Goal: Task Accomplishment & Management: Complete application form

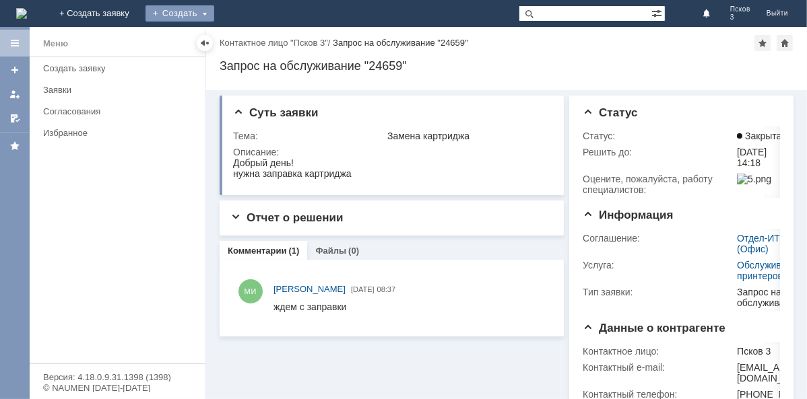
click at [214, 15] on div "Создать" at bounding box center [179, 13] width 69 height 16
click at [251, 40] on link "Заявка" at bounding box center [199, 40] width 102 height 16
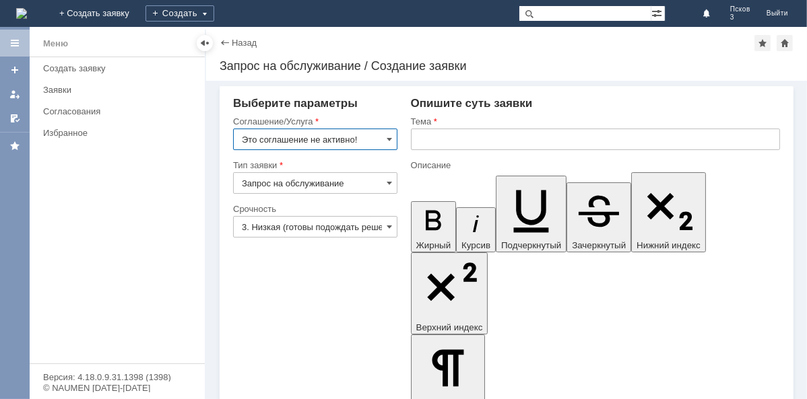
click at [392, 136] on input "Это соглашение не активно!" at bounding box center [315, 140] width 164 height 22
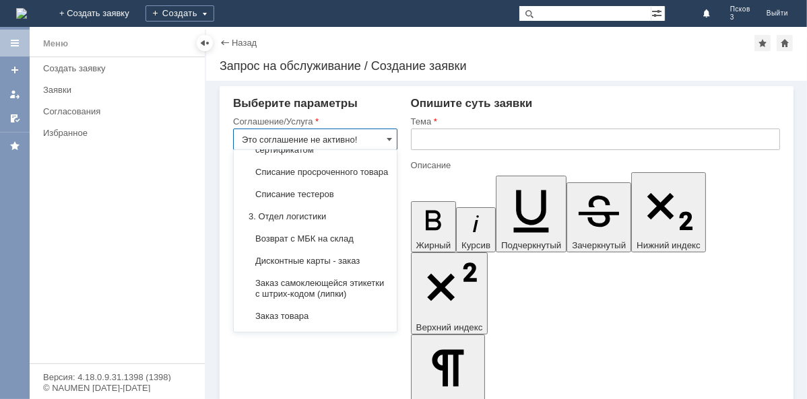
scroll to position [428, 0]
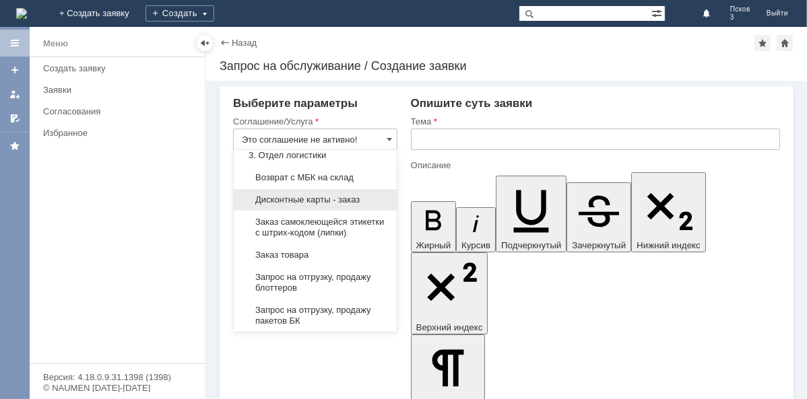
click at [345, 205] on span "Дисконтные карты - заказ" at bounding box center [315, 200] width 147 height 11
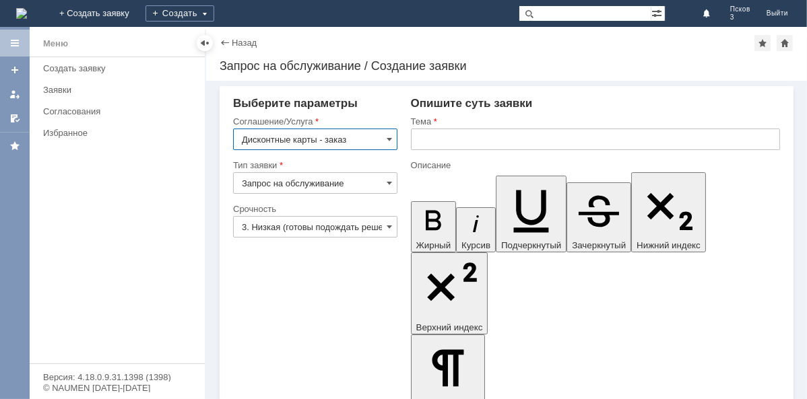
click at [277, 133] on input "Дисконтные карты - заказ" at bounding box center [315, 140] width 164 height 22
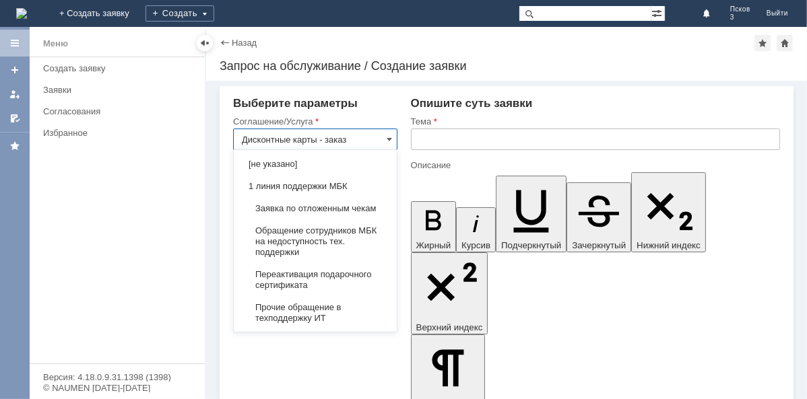
scroll to position [508, 0]
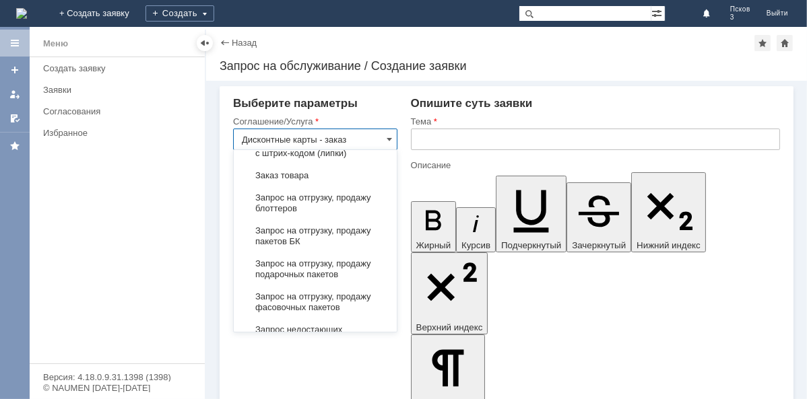
click at [422, 137] on input "text" at bounding box center [595, 140] width 369 height 22
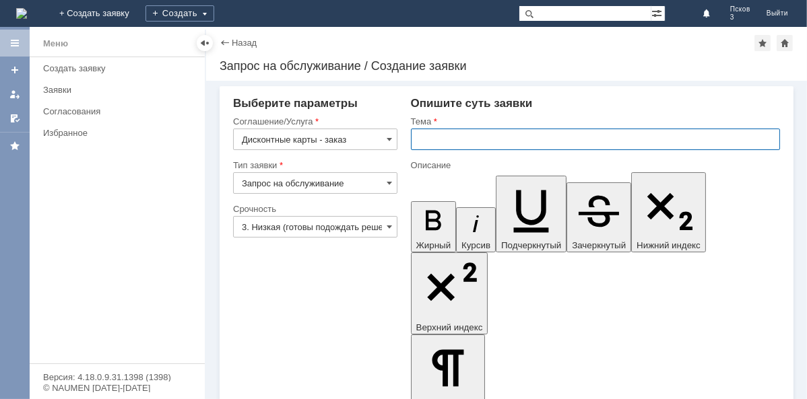
type input "Дисконтные карты - заказ"
paste input "Дисконтные карты - заказ"
type input "Дисконтные карты - заказ"
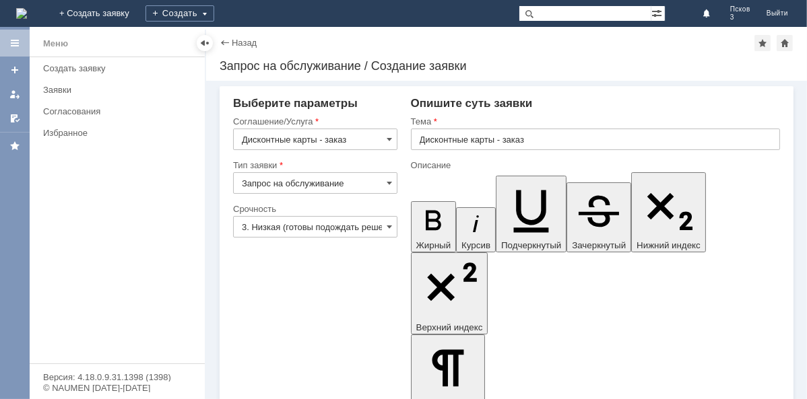
drag, startPoint x: 517, startPoint y: 3191, endPoint x: 533, endPoint y: 3194, distance: 15.7
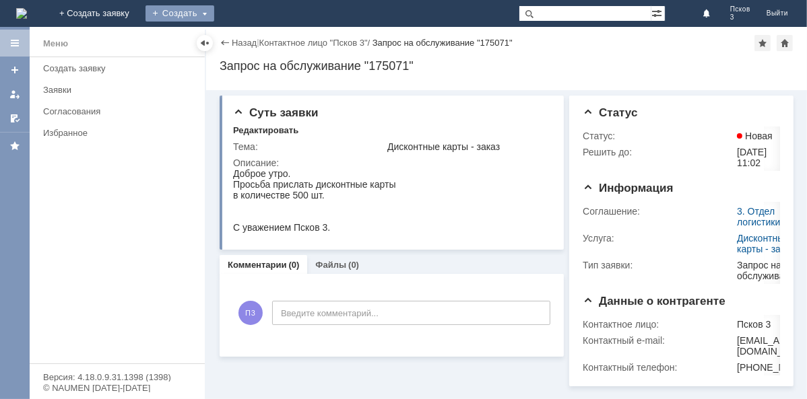
click at [214, 13] on div "Создать" at bounding box center [179, 13] width 69 height 16
click at [246, 40] on link "Заявка" at bounding box center [199, 40] width 102 height 16
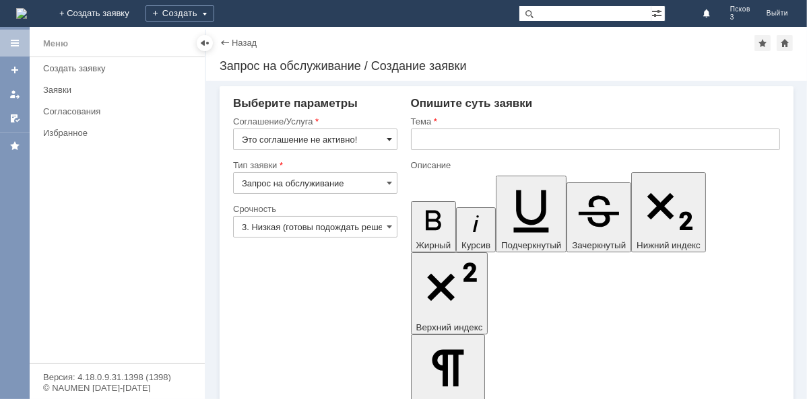
click at [387, 140] on span at bounding box center [389, 139] width 5 height 11
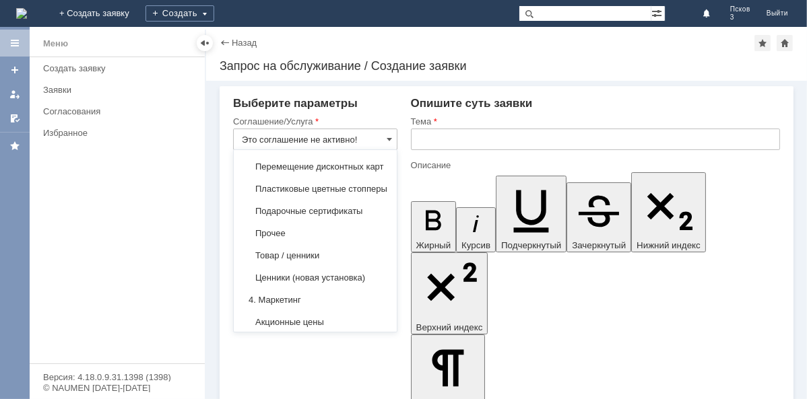
scroll to position [793, 0]
click at [329, 193] on span "Пластиковые цветные стопперы" at bounding box center [315, 188] width 147 height 11
type input "Пластиковые цветные стопперы"
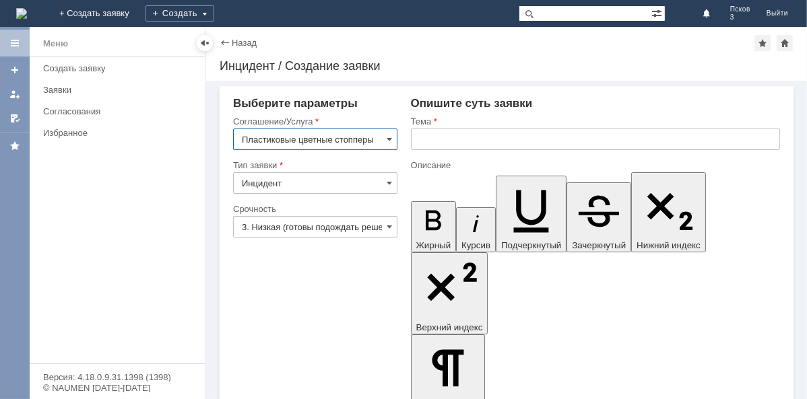
scroll to position [0, 0]
click at [360, 137] on input "Пластиковые цветные стопперы" at bounding box center [315, 140] width 164 height 22
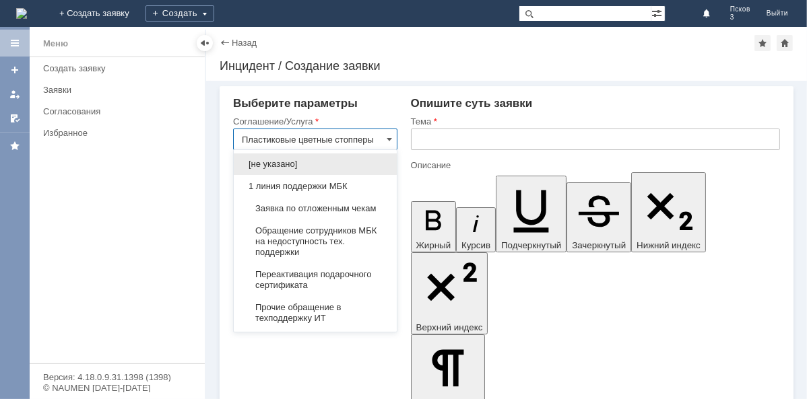
click at [313, 136] on input "Пластиковые цветные стопперы" at bounding box center [315, 140] width 164 height 22
click at [312, 135] on input "Пластиковые цветные стопперы" at bounding box center [315, 140] width 164 height 22
click at [350, 139] on input "Пластиковые цветные стопперы" at bounding box center [315, 140] width 164 height 22
drag, startPoint x: 241, startPoint y: 135, endPoint x: 385, endPoint y: 141, distance: 143.6
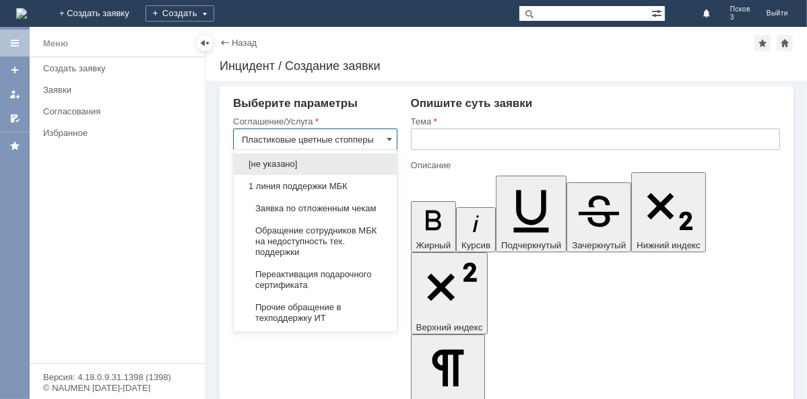
click at [426, 143] on input "text" at bounding box center [595, 140] width 369 height 22
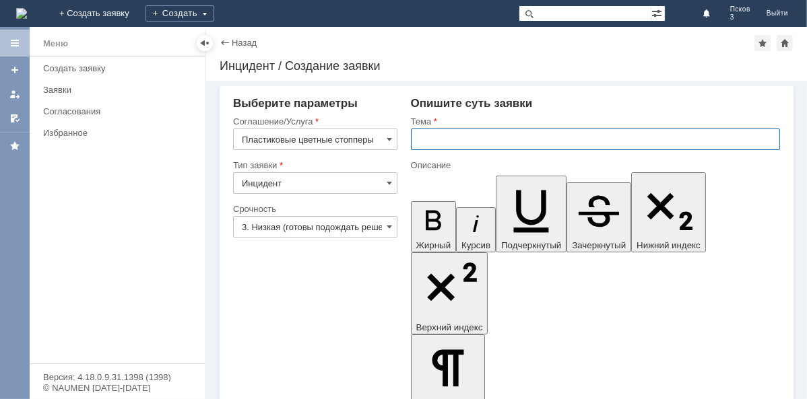
type input "Пластиковые цветные стопперы"
paste input "Пластиковые цветные стопперы"
type input "Пластиковые цветные стопперы"
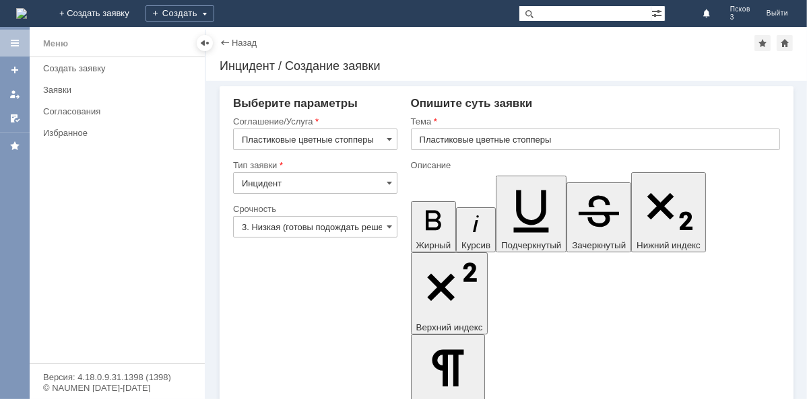
drag, startPoint x: 457, startPoint y: 3173, endPoint x: 776, endPoint y: 3473, distance: 437.8
